Goal: Task Accomplishment & Management: Manage account settings

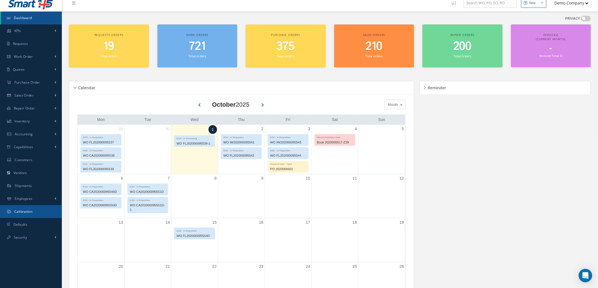
scroll to position [42, 0]
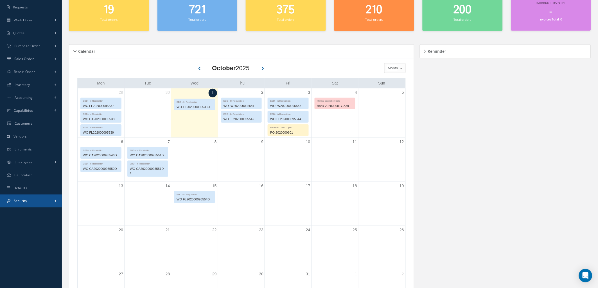
click at [37, 200] on link "Security" at bounding box center [31, 201] width 62 height 13
click at [40, 222] on link "Roles" at bounding box center [31, 223] width 61 height 11
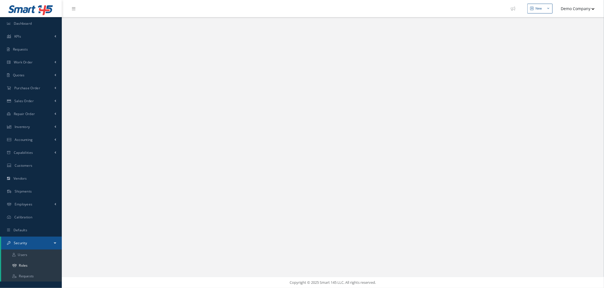
select select "25"
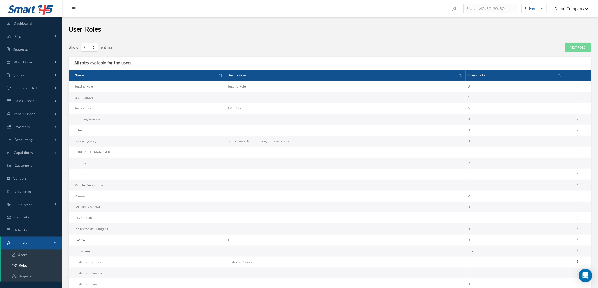
scroll to position [110, 0]
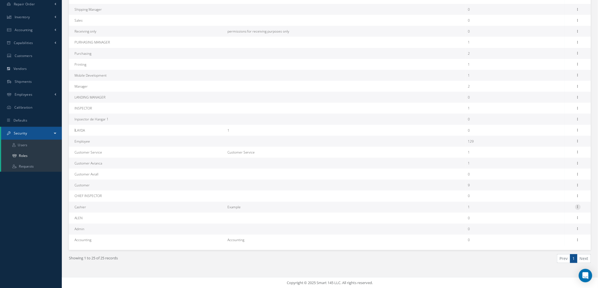
click at [579, 207] on icon at bounding box center [578, 207] width 6 height 4
click at [560, 219] on link "Permissions" at bounding box center [552, 218] width 44 height 7
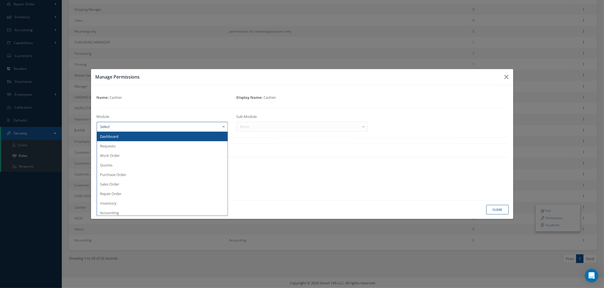
click at [144, 123] on div at bounding box center [163, 127] width 132 height 10
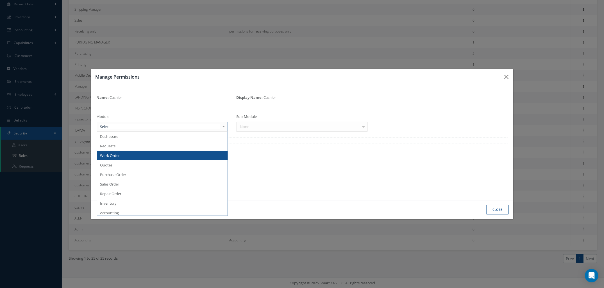
click at [136, 157] on span "Work Order" at bounding box center [162, 156] width 131 height 10
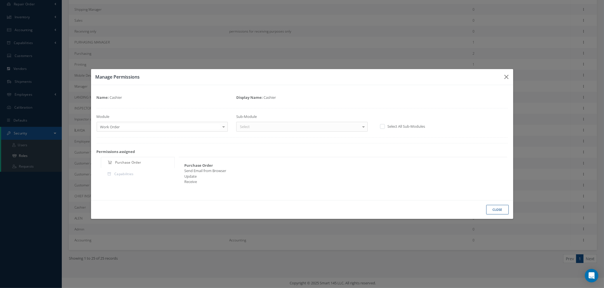
click at [282, 131] on div "Select" at bounding box center [302, 127] width 132 height 10
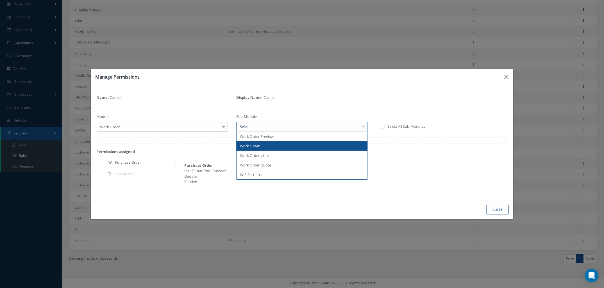
click at [272, 143] on span "Work Order" at bounding box center [302, 146] width 131 height 10
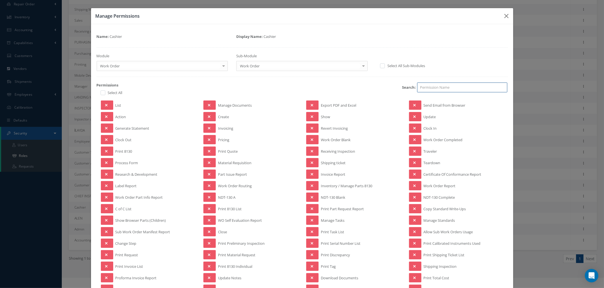
click at [447, 89] on input "search" at bounding box center [462, 88] width 90 height 10
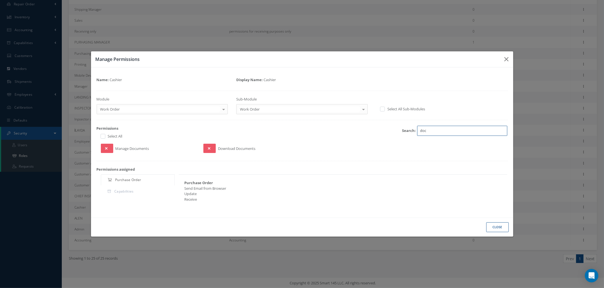
type input "doc"
click at [357, 90] on div "Name: Cashier Display Name: Cashier Module Work Order Dashboard Requests Work O…" at bounding box center [302, 142] width 411 height 139
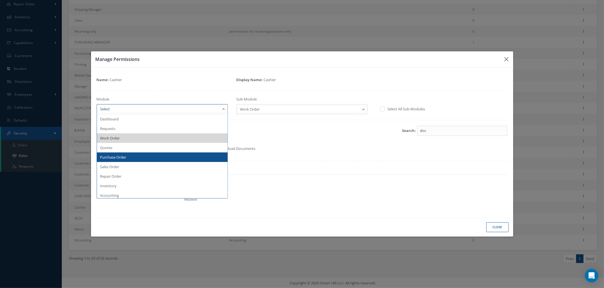
click at [147, 158] on span "Purchase Order" at bounding box center [162, 158] width 131 height 10
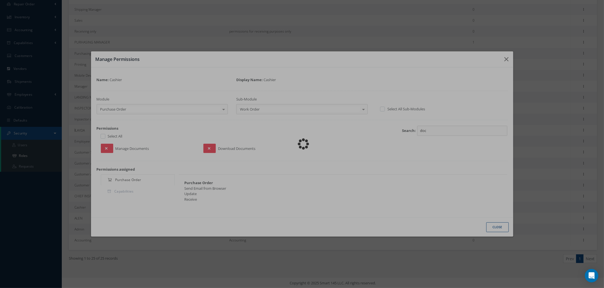
click at [279, 103] on div "Name: Cashier Display Name: Cashier Module Purchase Order Dashboard Requests Wo…" at bounding box center [302, 142] width 411 height 139
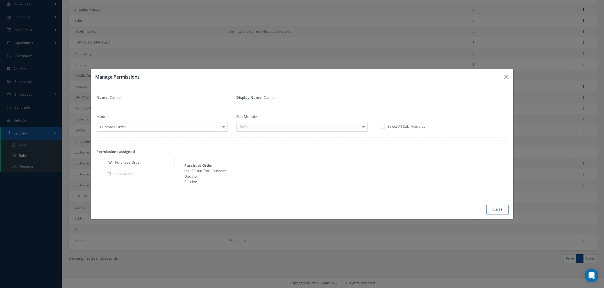
click at [275, 133] on div "Name: Cashier Display Name: Cashier Module Purchase Order Dashboard Requests Wo…" at bounding box center [302, 143] width 411 height 104
click at [272, 130] on div at bounding box center [302, 127] width 132 height 10
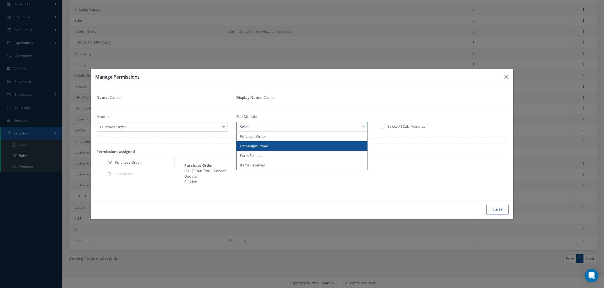
click at [278, 144] on span "Exchanges Owed" at bounding box center [302, 146] width 131 height 10
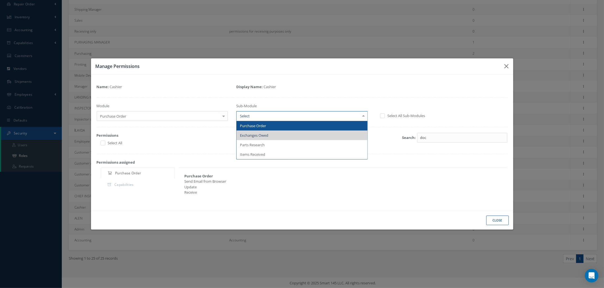
click at [280, 127] on span "Purchase Order" at bounding box center [302, 126] width 131 height 10
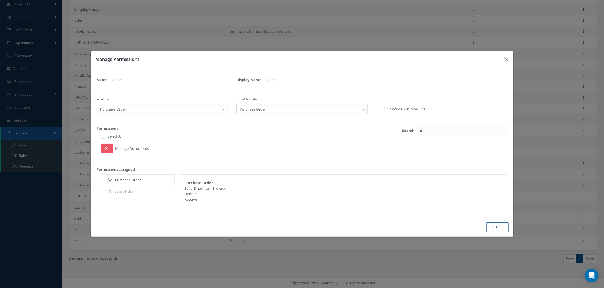
click at [499, 230] on button "Close" at bounding box center [497, 228] width 22 height 10
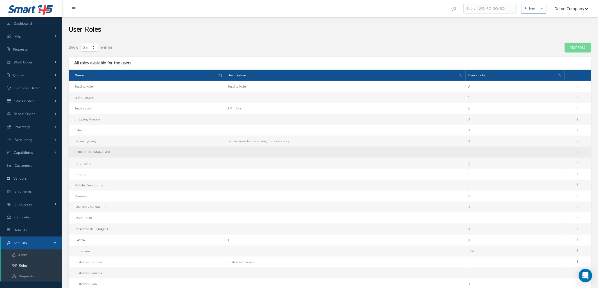
scroll to position [42, 0]
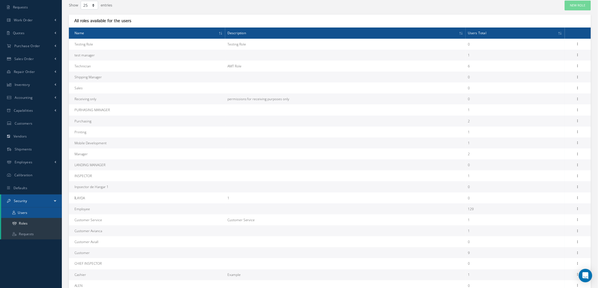
click at [30, 214] on link "Users" at bounding box center [31, 213] width 61 height 11
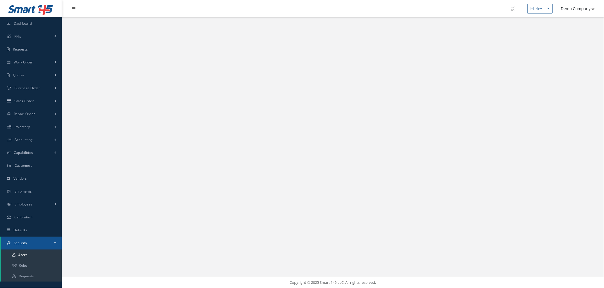
select select "25"
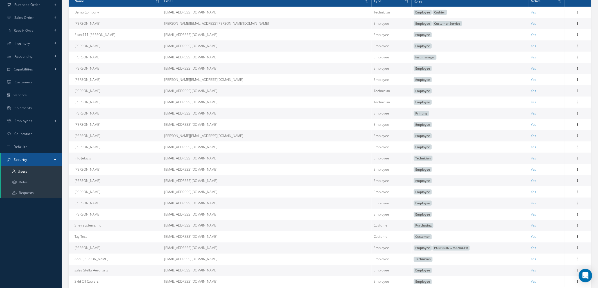
scroll to position [84, 0]
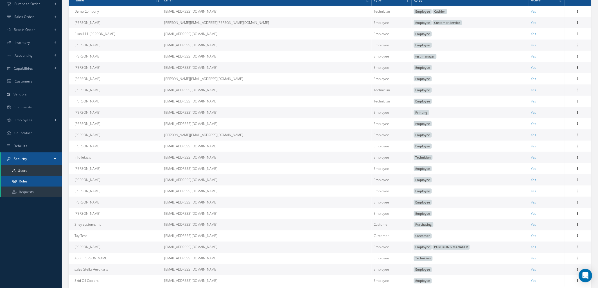
click at [33, 182] on link "Roles" at bounding box center [31, 181] width 61 height 11
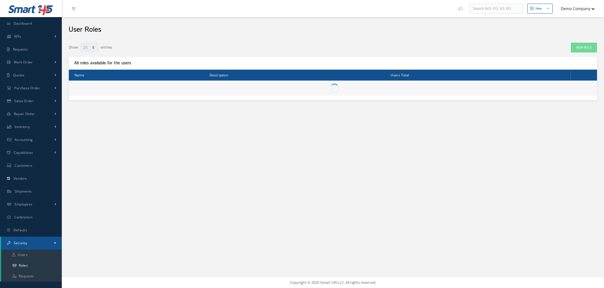
select select "25"
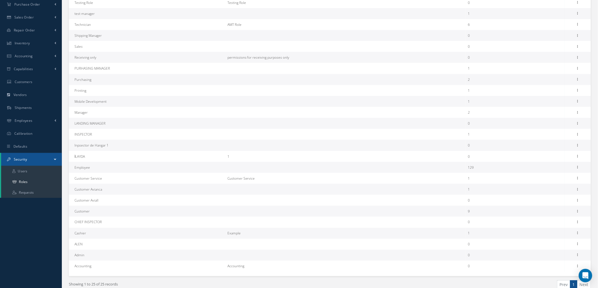
scroll to position [110, 0]
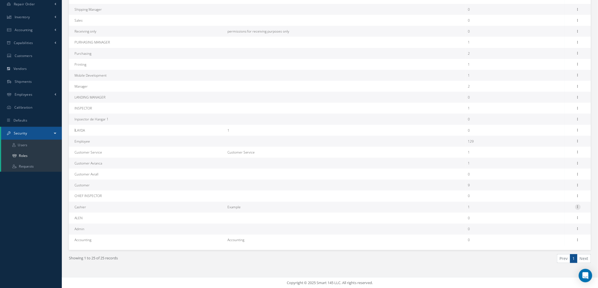
click at [579, 208] on icon at bounding box center [578, 207] width 6 height 4
click at [570, 217] on link "Permissions" at bounding box center [552, 218] width 44 height 7
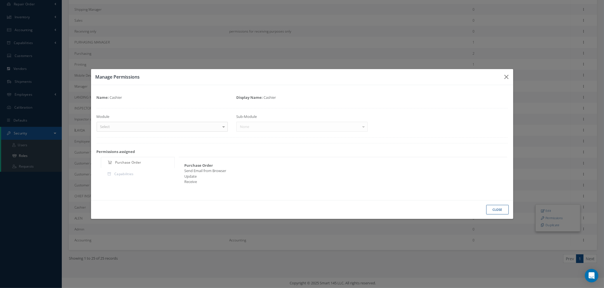
click at [197, 128] on div "Select" at bounding box center [163, 127] width 132 height 10
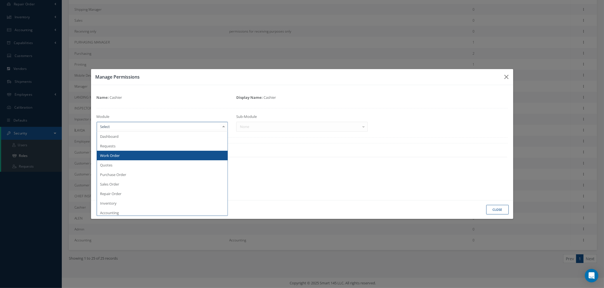
click at [167, 152] on span "Work Order" at bounding box center [162, 156] width 131 height 10
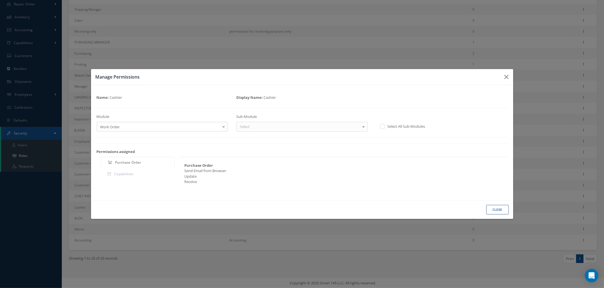
click at [279, 121] on div "Sub-Module Select Work Order Preview Work Order Work Order labor Work Order Quo…" at bounding box center [302, 123] width 140 height 18
click at [280, 125] on div "Select" at bounding box center [302, 127] width 132 height 10
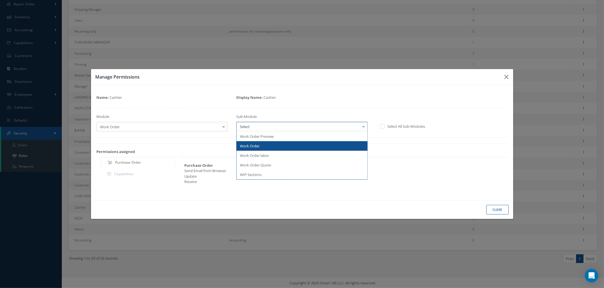
click at [277, 144] on span "Work Order" at bounding box center [302, 146] width 131 height 10
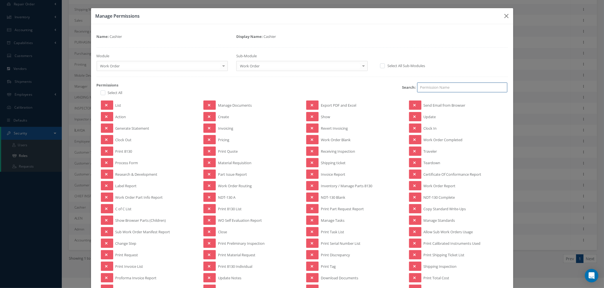
click at [454, 90] on input "search" at bounding box center [462, 88] width 90 height 10
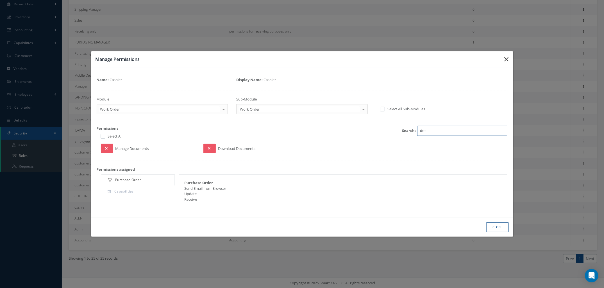
type input "doc"
click at [508, 58] on icon "button" at bounding box center [507, 59] width 4 height 7
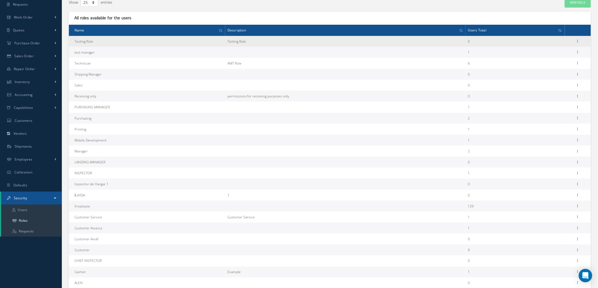
scroll to position [0, 0]
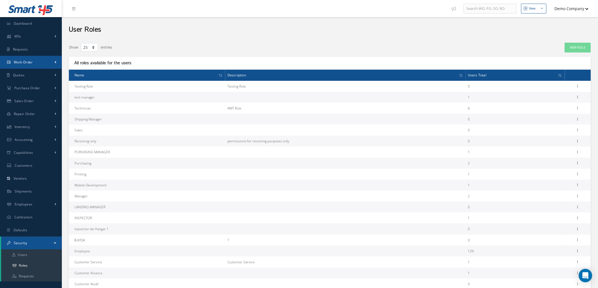
click at [44, 60] on link "Work Order" at bounding box center [31, 62] width 62 height 13
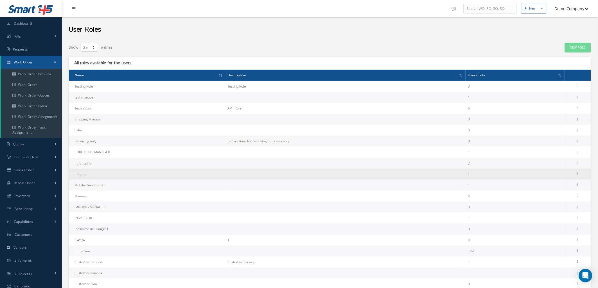
click at [205, 170] on td "Printing" at bounding box center [147, 174] width 156 height 11
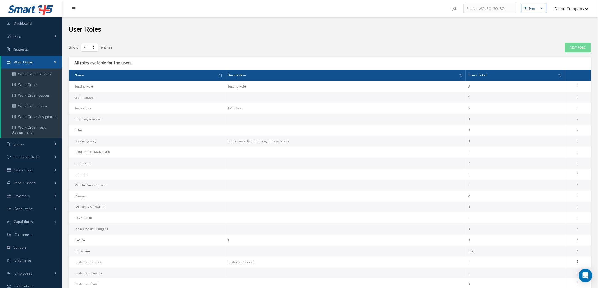
click at [495, 50] on div "New Role" at bounding box center [484, 47] width 221 height 10
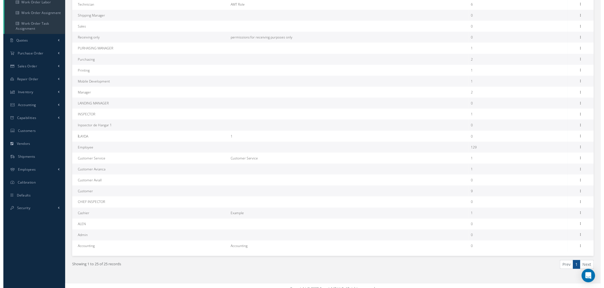
scroll to position [110, 0]
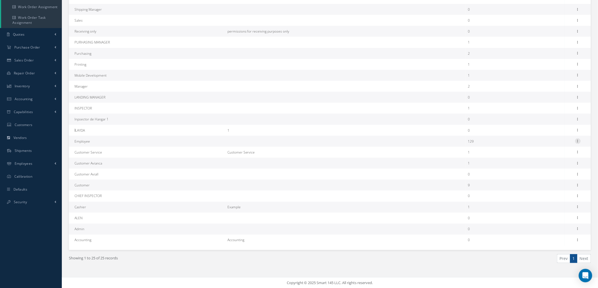
click at [578, 141] on icon at bounding box center [578, 141] width 6 height 4
click at [556, 154] on link "Permissions" at bounding box center [552, 152] width 44 height 7
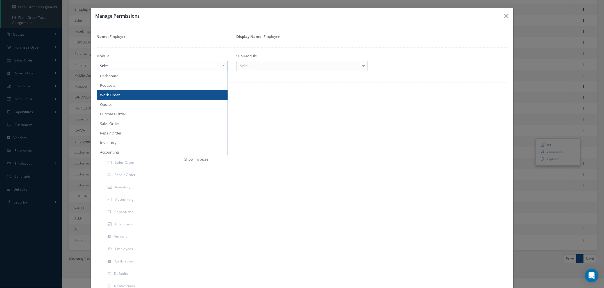
click at [148, 66] on div at bounding box center [163, 66] width 132 height 10
click at [145, 90] on span "Work Order" at bounding box center [162, 95] width 131 height 10
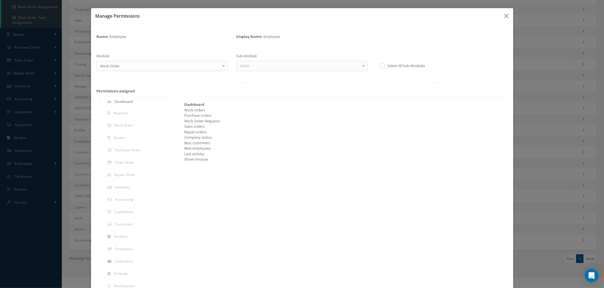
click at [305, 65] on div "Select" at bounding box center [302, 66] width 132 height 10
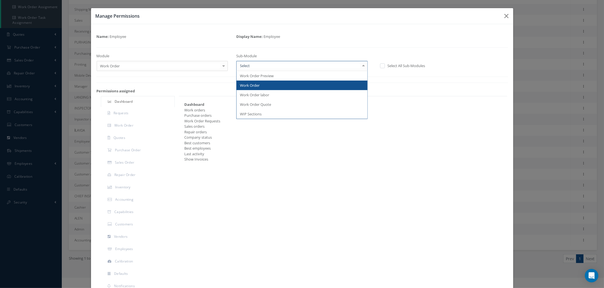
click at [277, 85] on span "Work Order" at bounding box center [302, 86] width 131 height 10
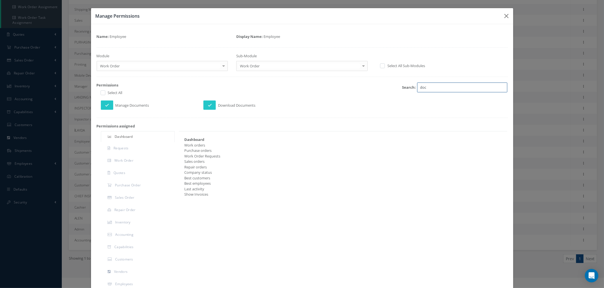
click at [438, 89] on input "doc" at bounding box center [462, 88] width 90 height 10
click at [102, 107] on button at bounding box center [107, 105] width 12 height 9
click at [212, 104] on button at bounding box center [209, 105] width 12 height 9
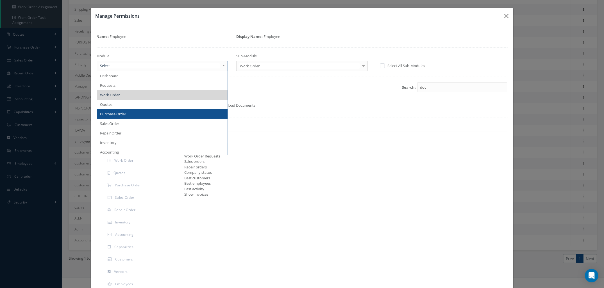
click at [150, 110] on span "Purchase Order" at bounding box center [162, 114] width 131 height 10
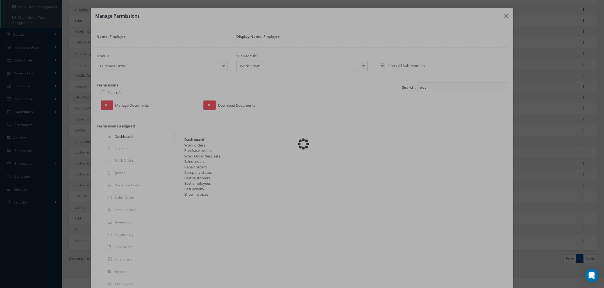
checkbox input "true"
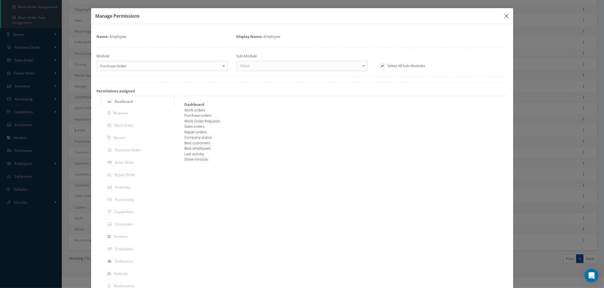
click at [280, 65] on div "Select" at bounding box center [302, 66] width 132 height 10
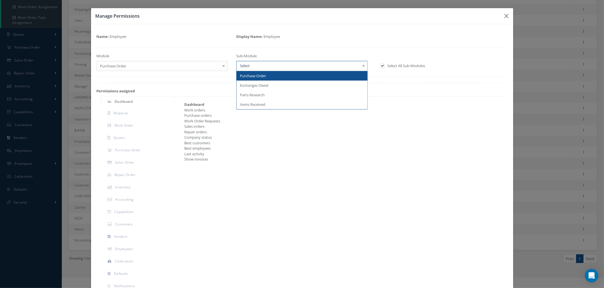
click at [280, 77] on span "Purchase Order" at bounding box center [302, 76] width 131 height 10
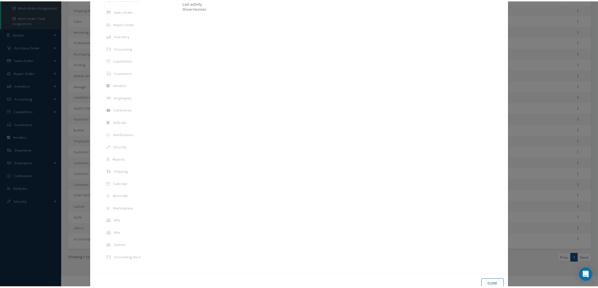
scroll to position [196, 0]
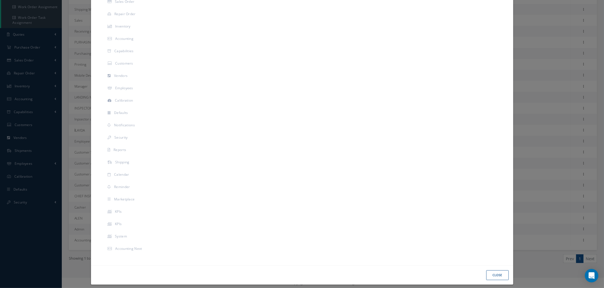
click at [492, 271] on button "Close" at bounding box center [497, 276] width 22 height 10
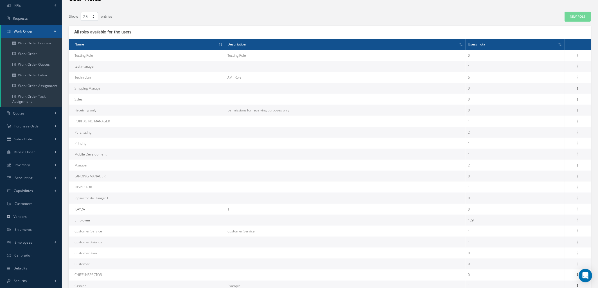
scroll to position [0, 0]
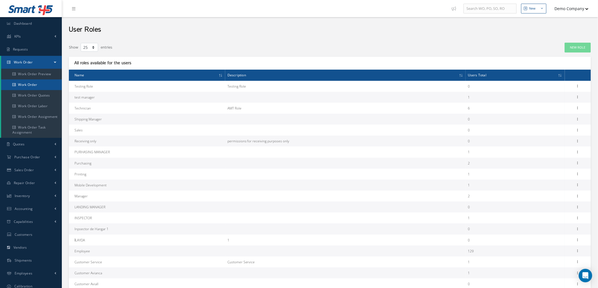
click at [38, 80] on link "Work Order" at bounding box center [31, 85] width 61 height 11
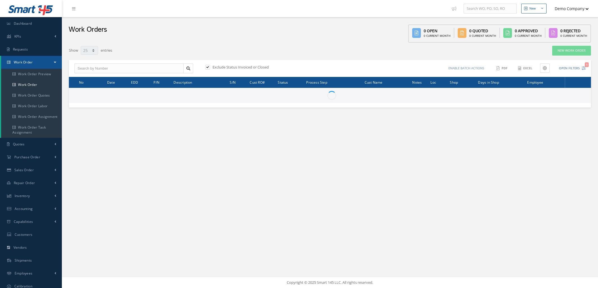
select select "25"
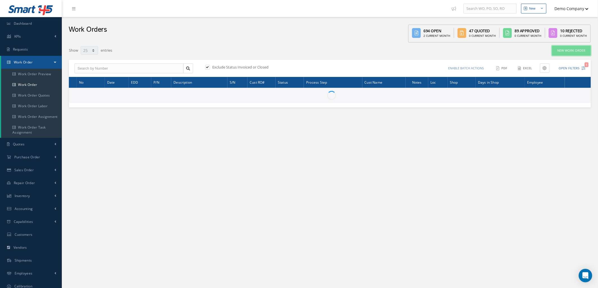
click at [569, 48] on link "New Work Order" at bounding box center [571, 51] width 39 height 10
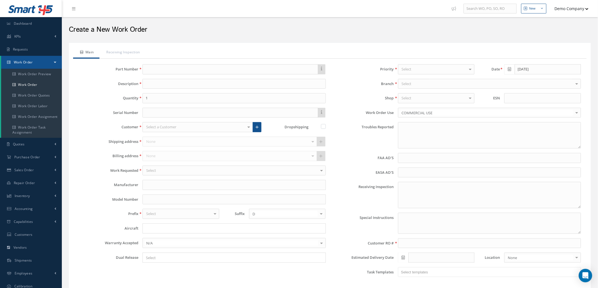
type input "faa aads"
type input "EASA ADS"
type textarea "NO VISUAL DAMAGE"
type input "10/08/2025"
click at [133, 52] on link "Receiving Inspection" at bounding box center [122, 53] width 46 height 12
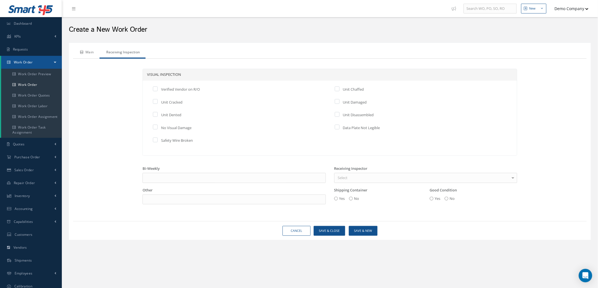
click at [90, 52] on link "Main" at bounding box center [86, 53] width 26 height 12
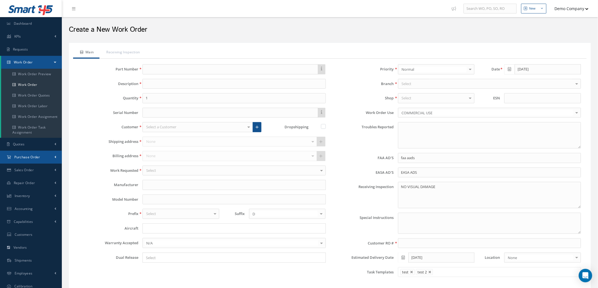
click at [44, 155] on link "Purchase Order" at bounding box center [31, 157] width 62 height 13
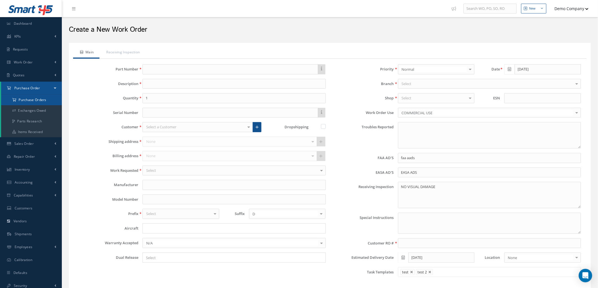
click at [41, 102] on a=1&status_id=2&status_id=3&status_id=5&collapsedFilters"] "Purchase Orders" at bounding box center [31, 100] width 61 height 11
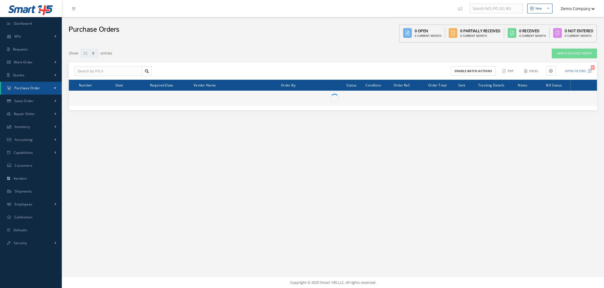
select select "25"
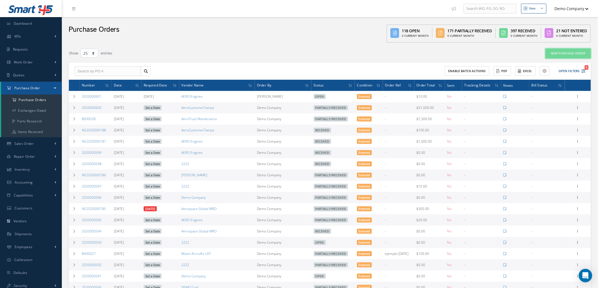
click at [574, 53] on link "New Purchase Order" at bounding box center [567, 54] width 45 height 10
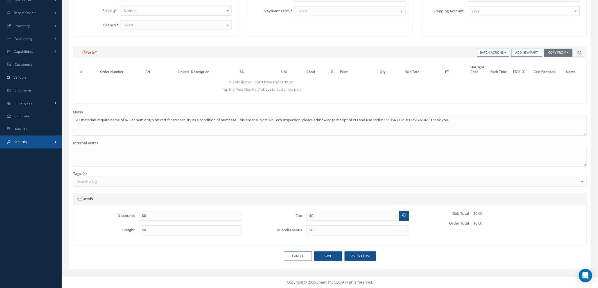
click at [44, 142] on link "Security" at bounding box center [31, 142] width 62 height 13
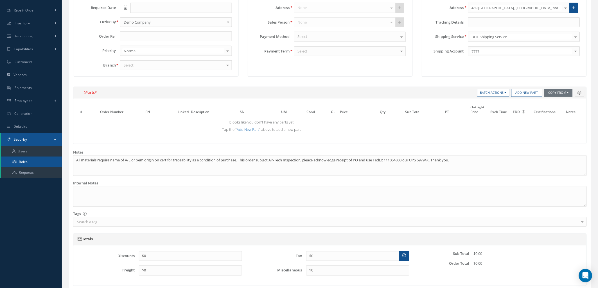
scroll to position [101, 0]
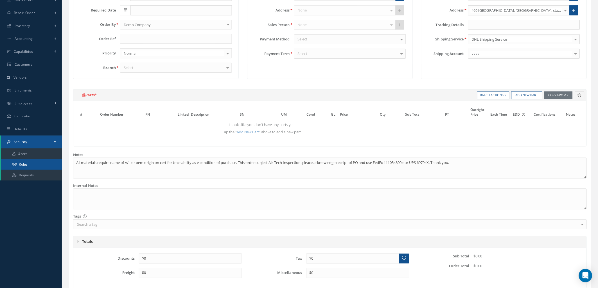
click at [47, 164] on link "Roles" at bounding box center [31, 164] width 61 height 11
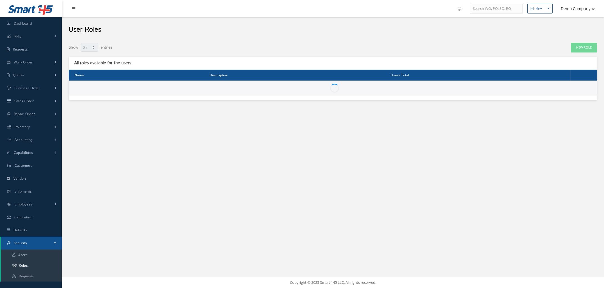
select select "25"
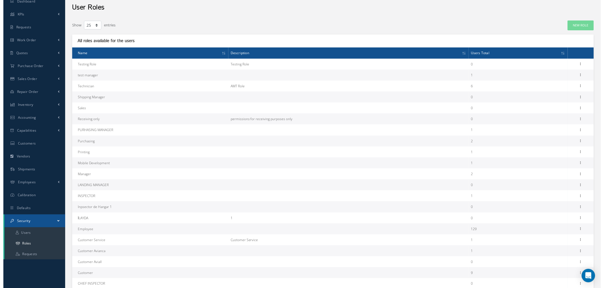
scroll to position [42, 0]
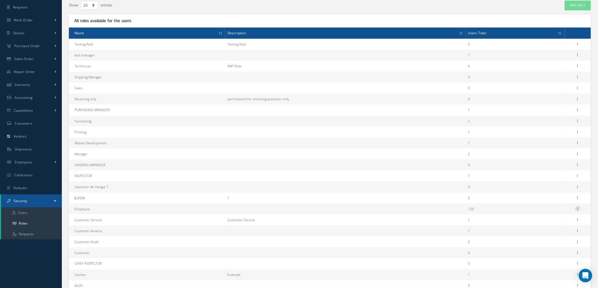
click at [578, 209] on icon at bounding box center [578, 208] width 6 height 4
click at [561, 216] on link "Permissions" at bounding box center [552, 219] width 44 height 7
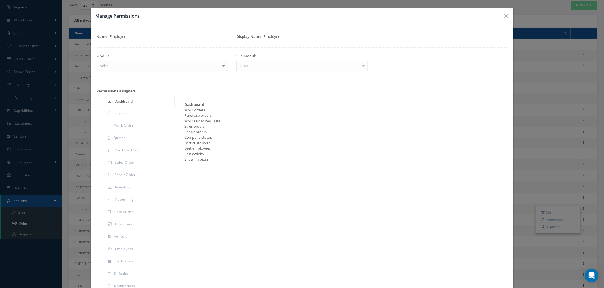
drag, startPoint x: 175, startPoint y: 64, endPoint x: 178, endPoint y: 63, distance: 3.1
click at [175, 64] on div "Select" at bounding box center [163, 66] width 132 height 10
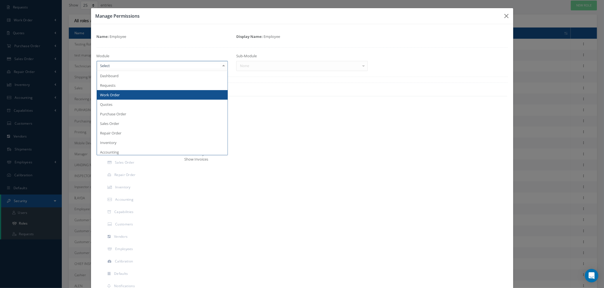
click at [146, 96] on span "Work Order" at bounding box center [162, 95] width 131 height 10
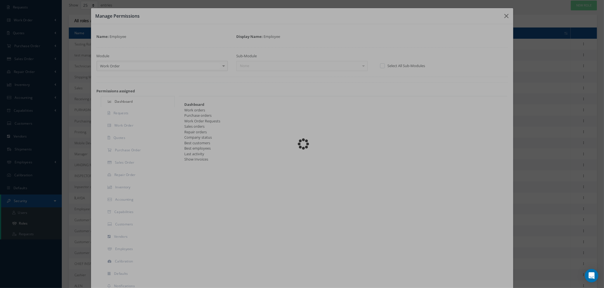
click at [302, 58] on div "Sub-Module None No elements found. List is empty." at bounding box center [302, 62] width 140 height 18
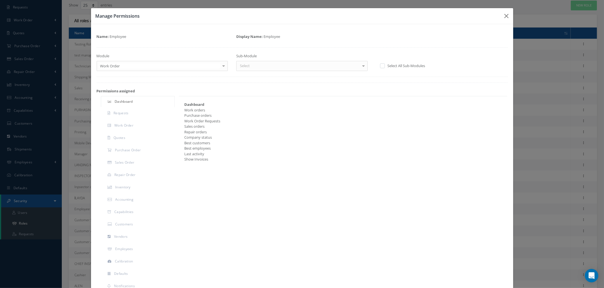
click at [297, 66] on div "Select" at bounding box center [302, 66] width 132 height 10
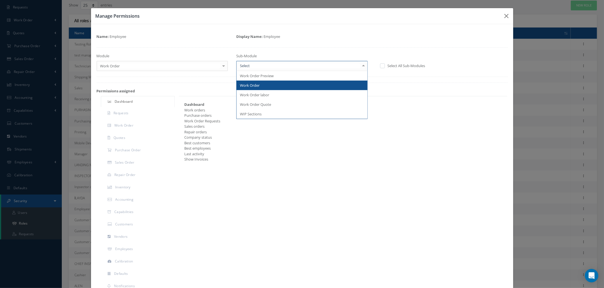
click at [281, 82] on span "Work Order" at bounding box center [302, 86] width 131 height 10
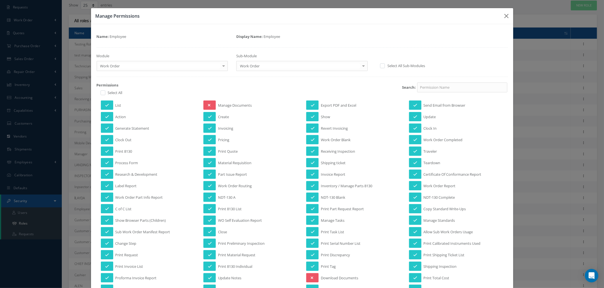
click at [199, 107] on div "Manage Documents" at bounding box center [250, 105] width 103 height 9
click at [204, 106] on button at bounding box center [209, 105] width 12 height 9
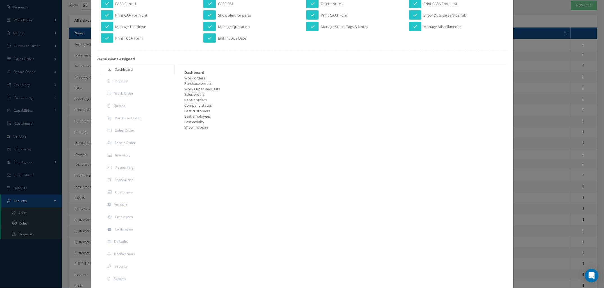
scroll to position [210, 0]
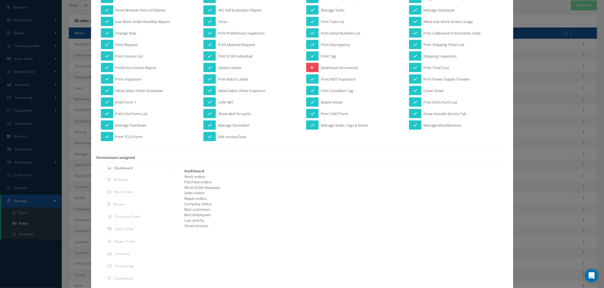
click at [311, 70] on button at bounding box center [312, 67] width 12 height 9
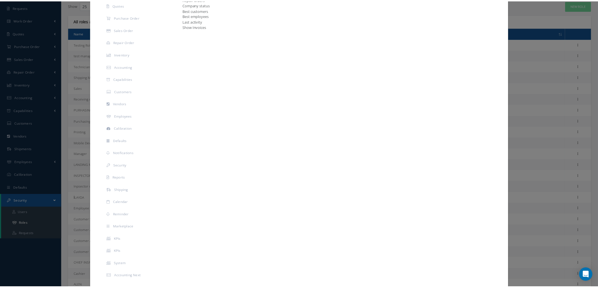
scroll to position [439, 0]
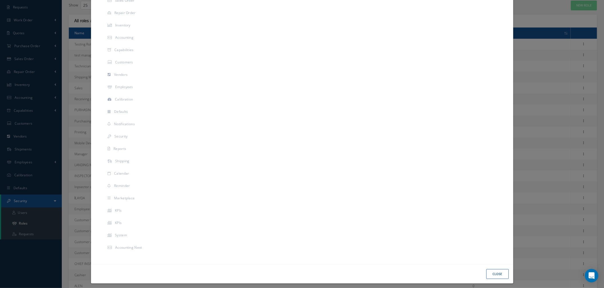
click at [495, 273] on button "Close" at bounding box center [497, 275] width 22 height 10
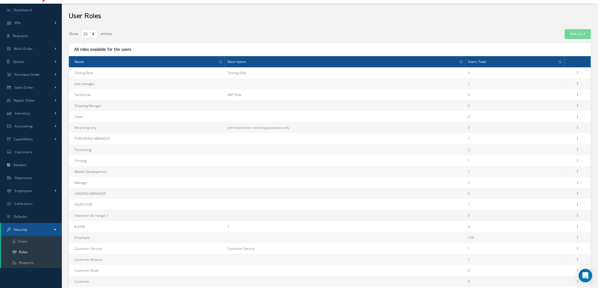
scroll to position [0, 0]
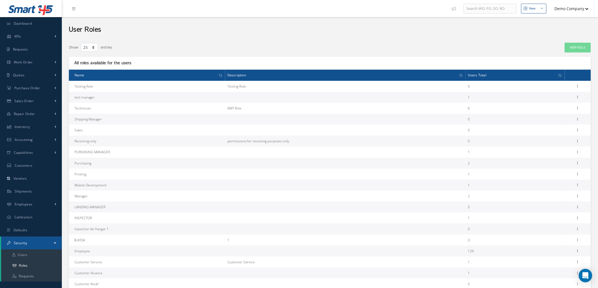
click at [399, 39] on div "User Roles" at bounding box center [330, 28] width 536 height 22
click at [581, 10] on button "Demo Company" at bounding box center [568, 8] width 39 height 11
click at [563, 67] on link "Logout" at bounding box center [566, 67] width 45 height 10
